Goal: Task Accomplishment & Management: Complete application form

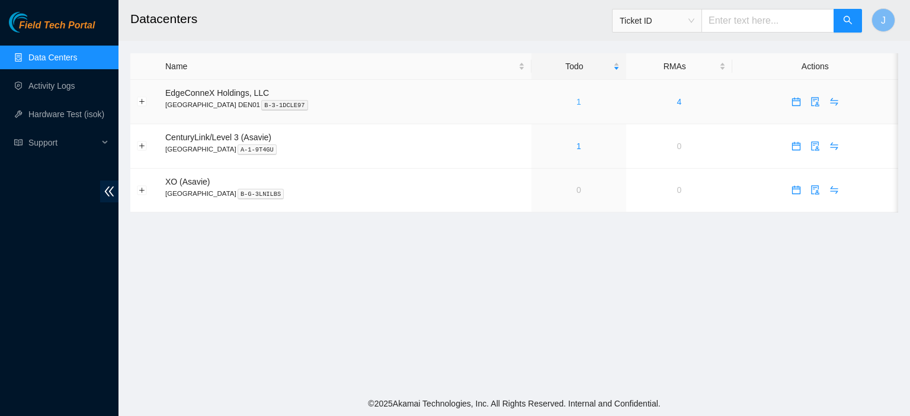
click at [576, 101] on link "1" at bounding box center [578, 101] width 5 height 9
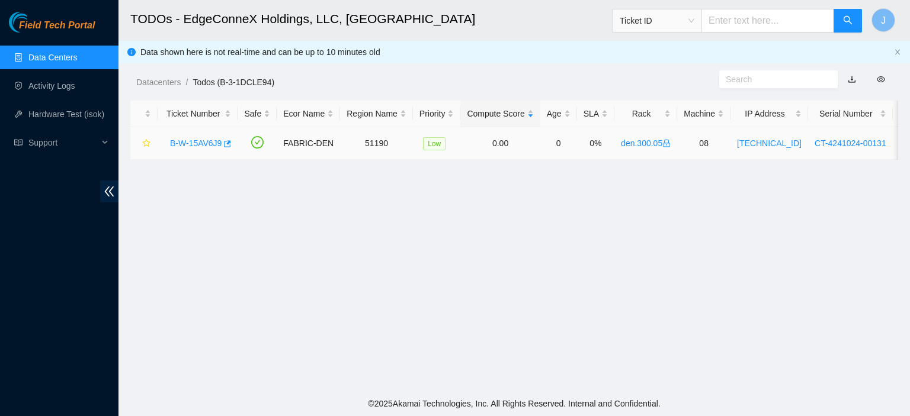
click at [195, 142] on link "B-W-15AV6J9" at bounding box center [196, 143] width 52 height 9
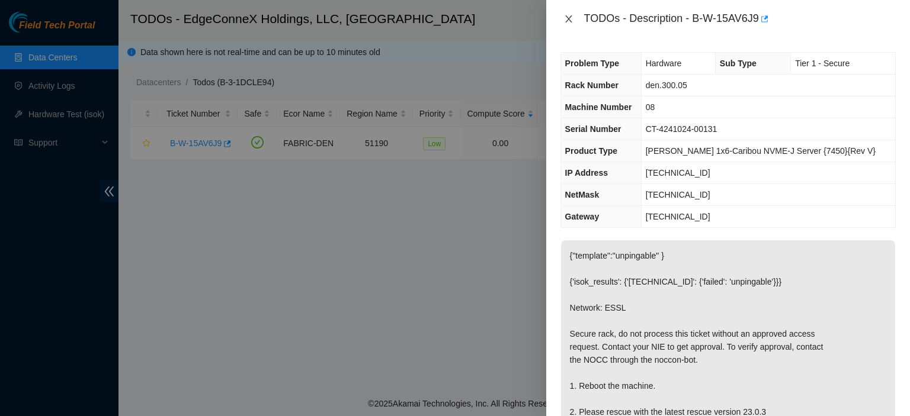
click at [567, 20] on icon "close" at bounding box center [568, 18] width 7 height 7
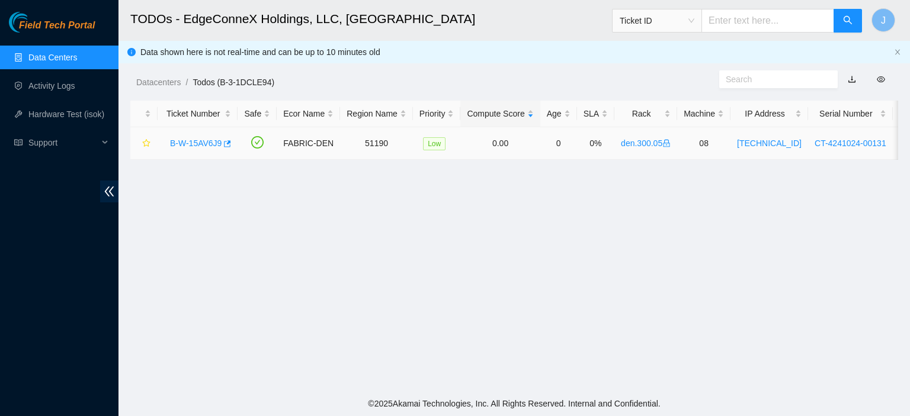
click at [203, 140] on link "B-W-15AV6J9" at bounding box center [196, 143] width 52 height 9
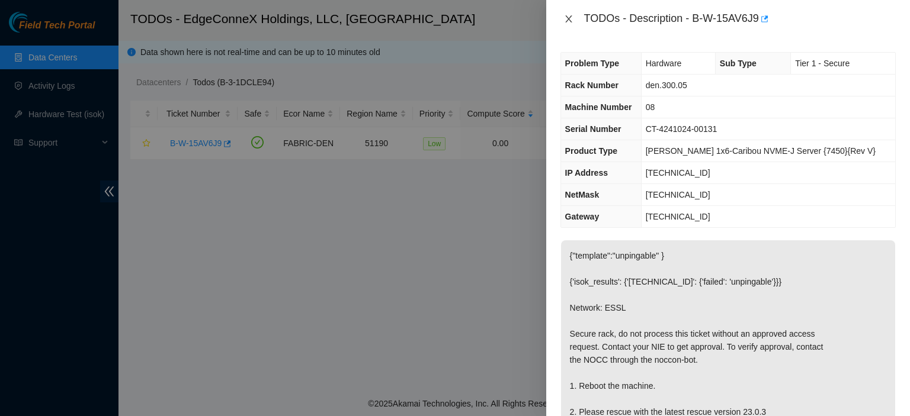
click at [568, 22] on icon "close" at bounding box center [568, 18] width 9 height 9
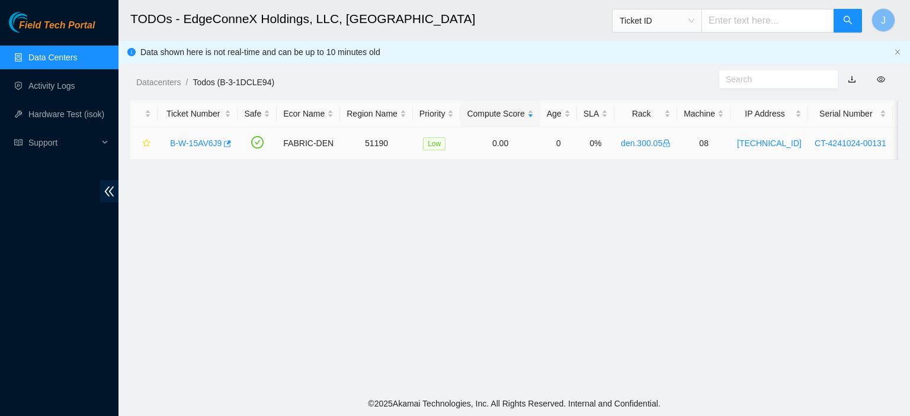
click at [210, 142] on link "B-W-15AV6J9" at bounding box center [196, 143] width 52 height 9
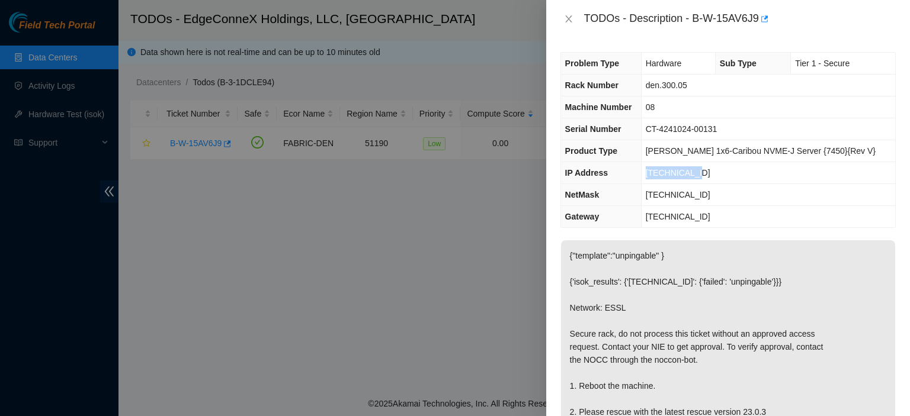
drag, startPoint x: 715, startPoint y: 172, endPoint x: 661, endPoint y: 170, distance: 54.5
click at [661, 170] on td "23.202.99.41" at bounding box center [768, 173] width 254 height 22
copy span "23.202.99.41"
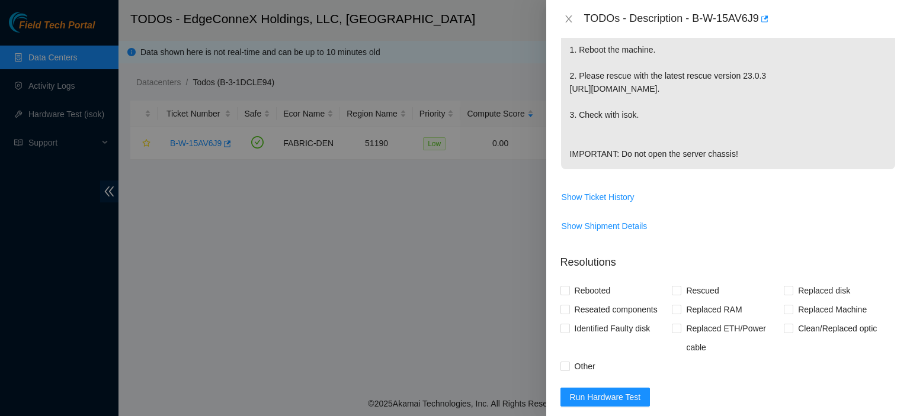
scroll to position [404, 0]
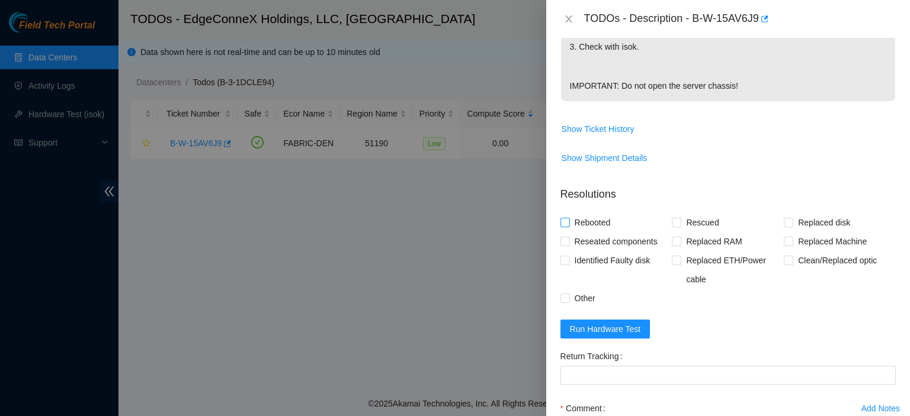
click at [564, 226] on input "Rebooted" at bounding box center [564, 222] width 8 height 8
checkbox input "true"
click at [672, 226] on input "Rescued" at bounding box center [675, 222] width 8 height 8
checkbox input "true"
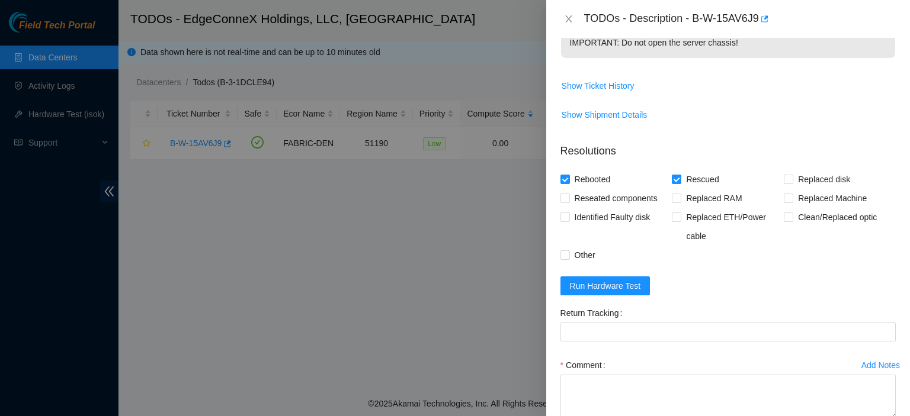
scroll to position [545, 0]
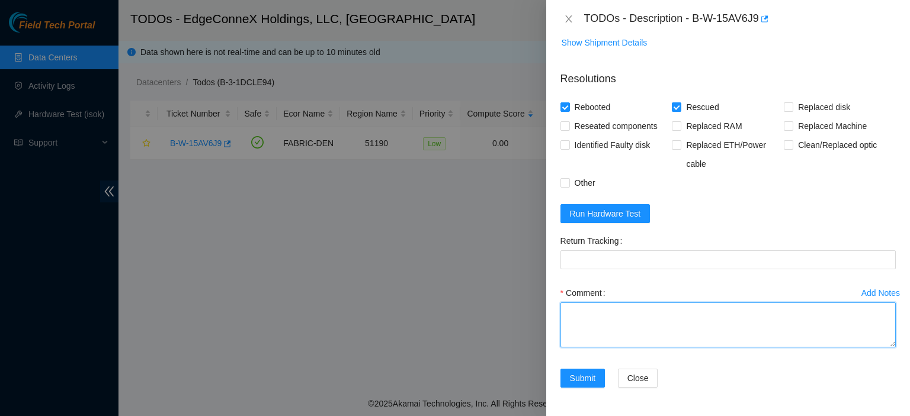
click at [658, 319] on textarea "Comment" at bounding box center [727, 325] width 335 height 45
type textarea "Rescued. Rebooted."
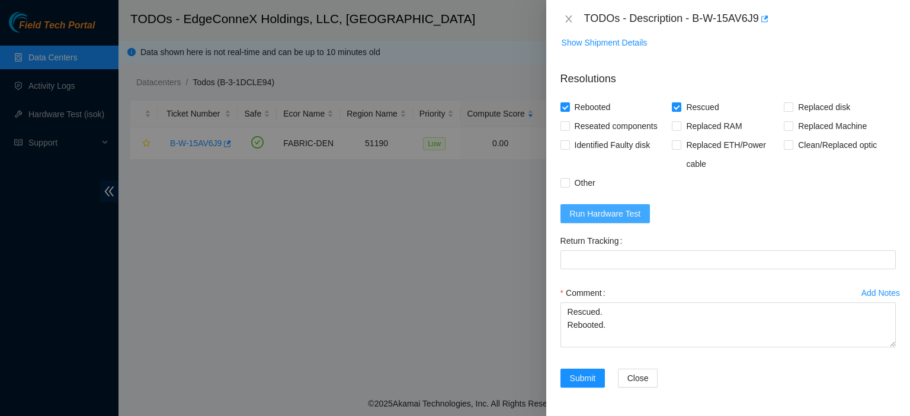
click at [627, 211] on span "Run Hardware Test" at bounding box center [605, 213] width 71 height 13
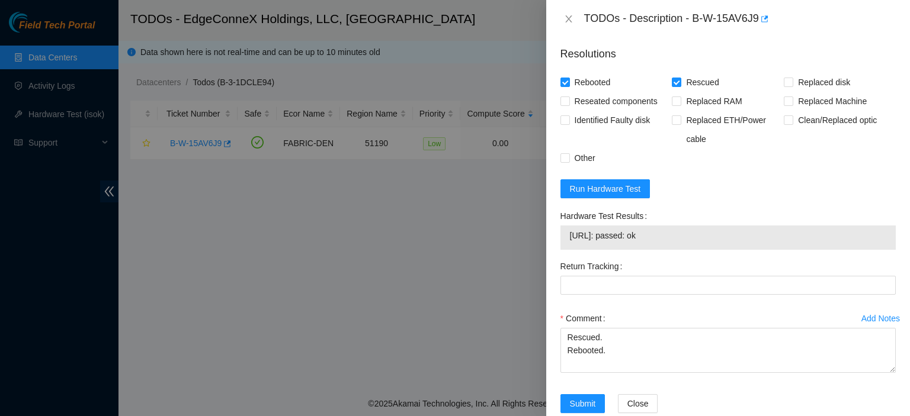
scroll to position [594, 0]
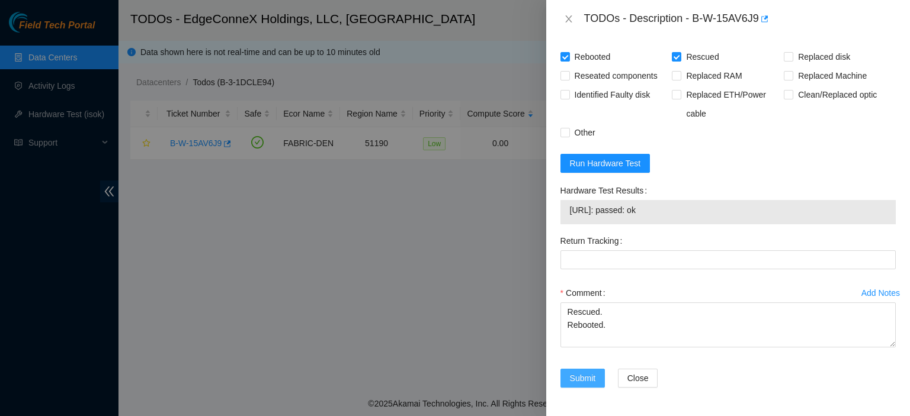
click at [592, 378] on span "Submit" at bounding box center [583, 378] width 26 height 13
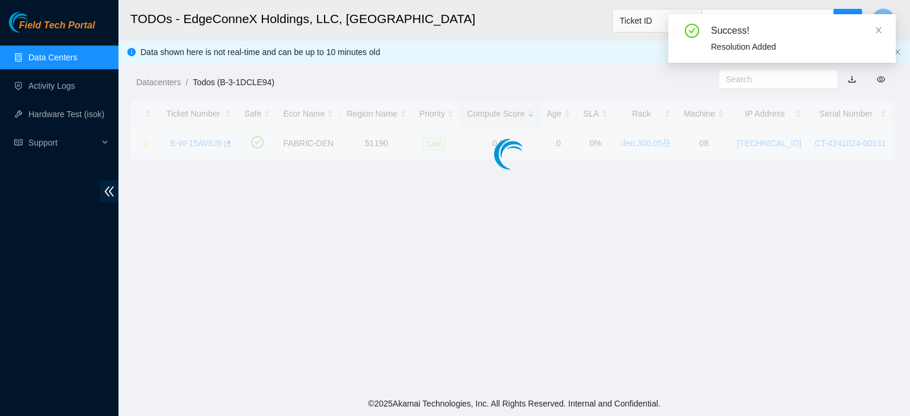
scroll to position [320, 0]
